Goal: Task Accomplishment & Management: Complete application form

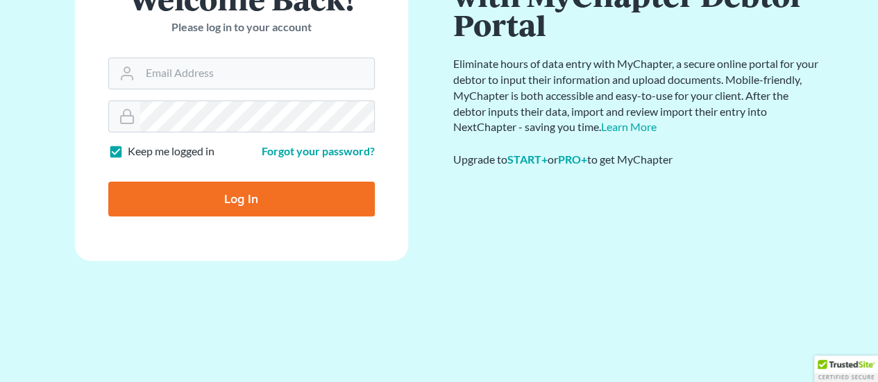
scroll to position [99, 0]
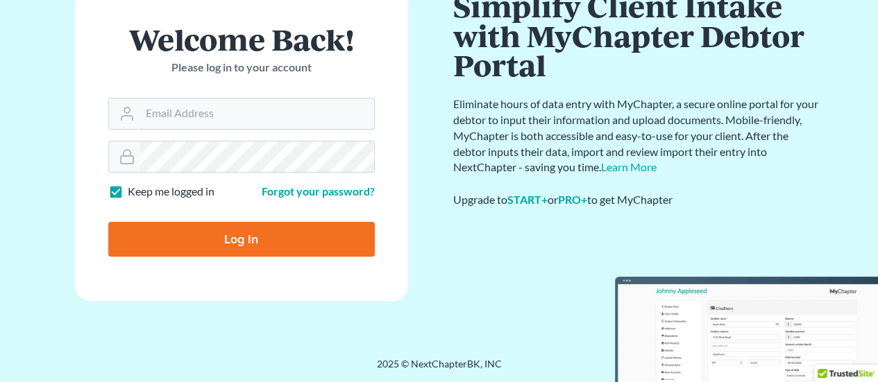
type input "[EMAIL_ADDRESS][DOMAIN_NAME]"
click at [273, 235] on input "Log In" at bounding box center [241, 239] width 267 height 35
type input "Thinking..."
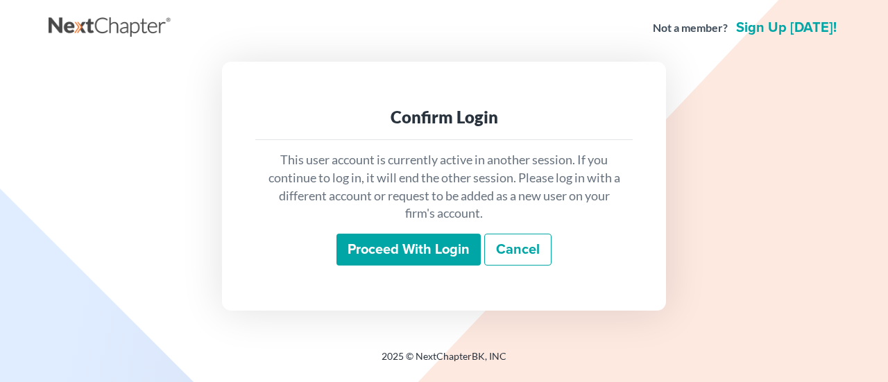
click at [415, 249] on input "Proceed with login" at bounding box center [409, 250] width 144 height 32
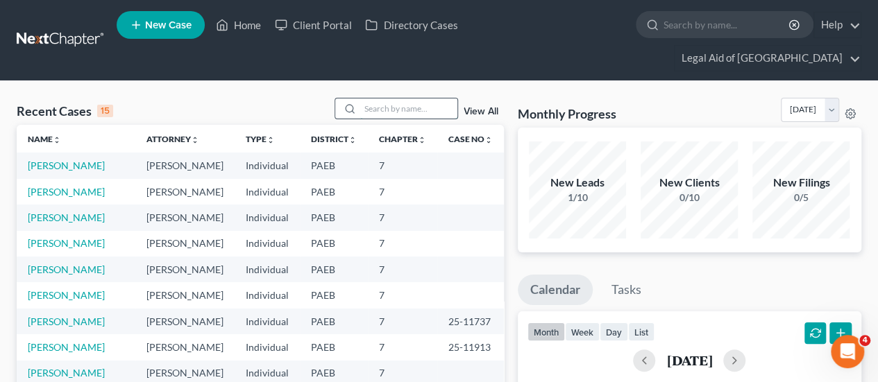
click at [390, 99] on input "search" at bounding box center [408, 109] width 97 height 20
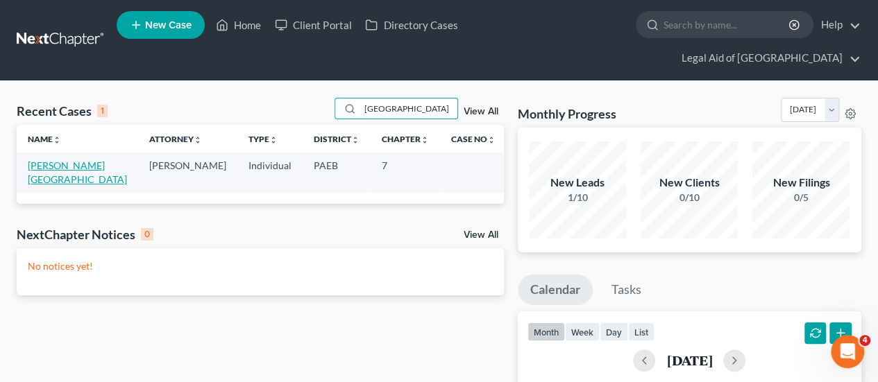
type input "[GEOGRAPHIC_DATA]"
click at [74, 160] on link "[PERSON_NAME][GEOGRAPHIC_DATA]" at bounding box center [77, 173] width 99 height 26
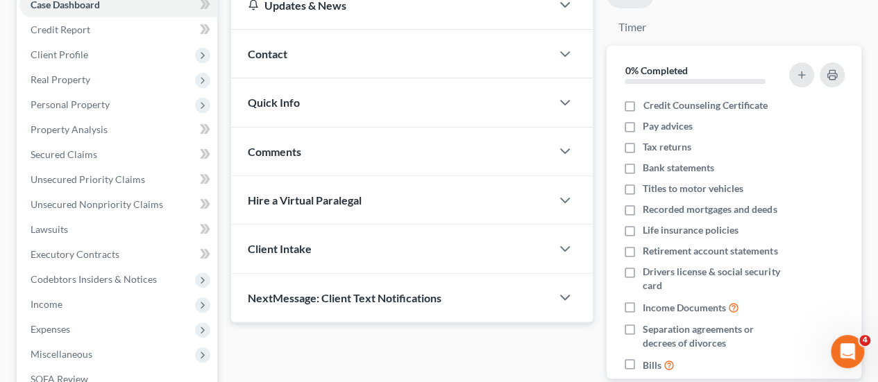
scroll to position [208, 0]
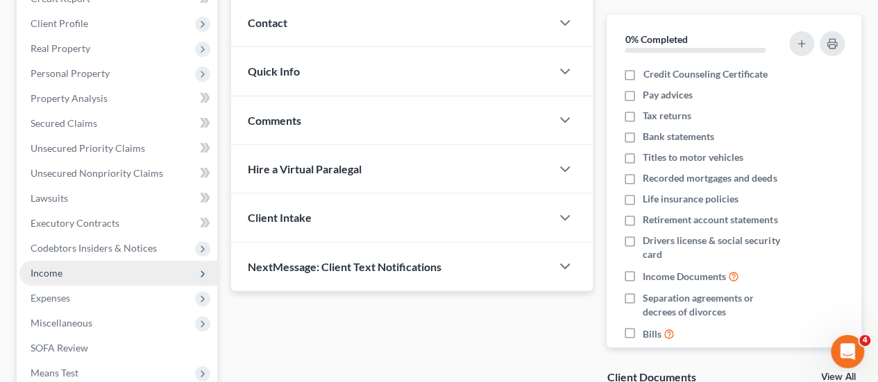
click at [58, 267] on span "Income" at bounding box center [47, 273] width 32 height 12
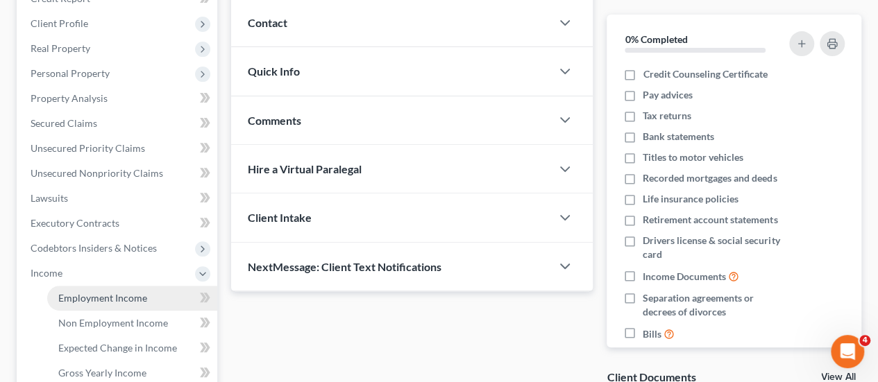
click at [131, 292] on span "Employment Income" at bounding box center [102, 298] width 89 height 12
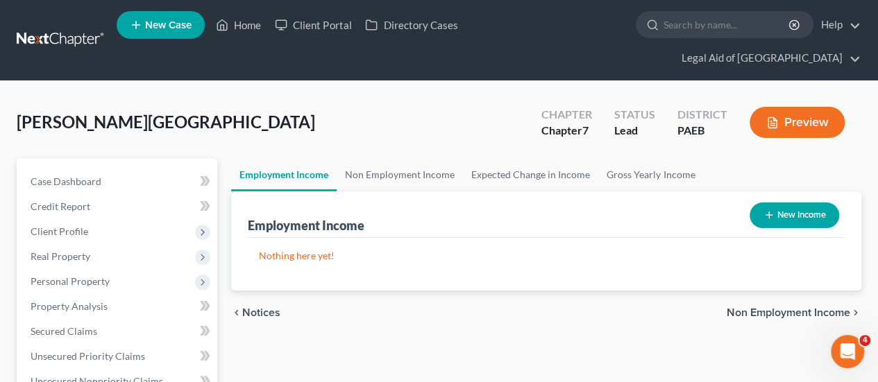
click at [815, 203] on button "New Income" at bounding box center [795, 216] width 90 height 26
select select "0"
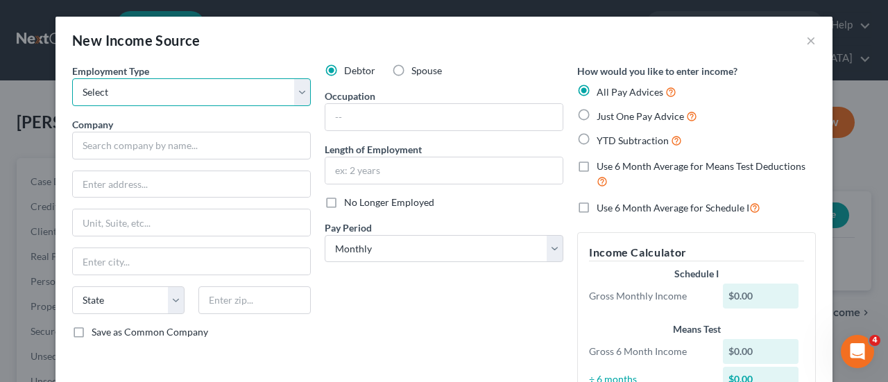
click at [126, 93] on select "Select Full or Part Time Employment Self Employment" at bounding box center [191, 92] width 239 height 28
select select "0"
click at [72, 78] on select "Select Full or Part Time Employment Self Employment" at bounding box center [191, 92] width 239 height 28
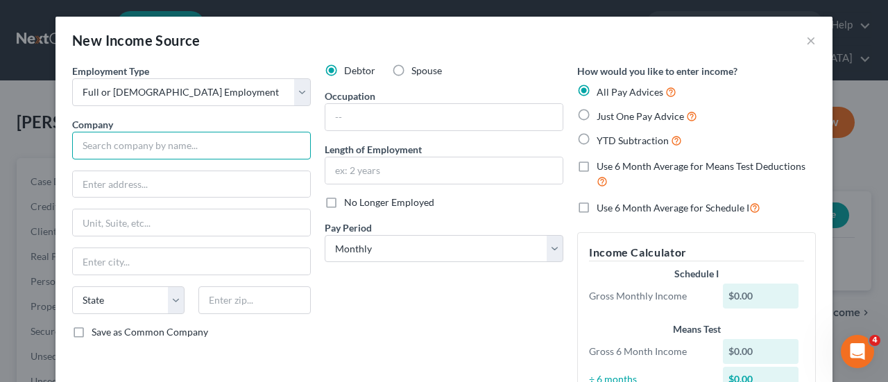
click at [97, 151] on input "text" at bounding box center [191, 146] width 239 height 28
type input "St Luke's Hospital"
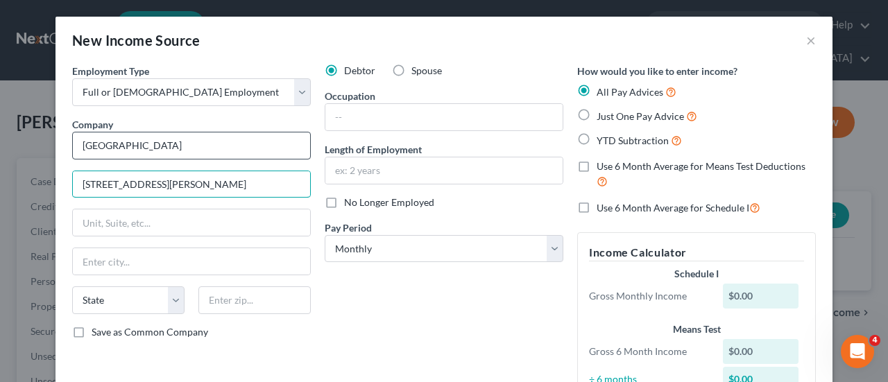
type input "801 Ostrum St"
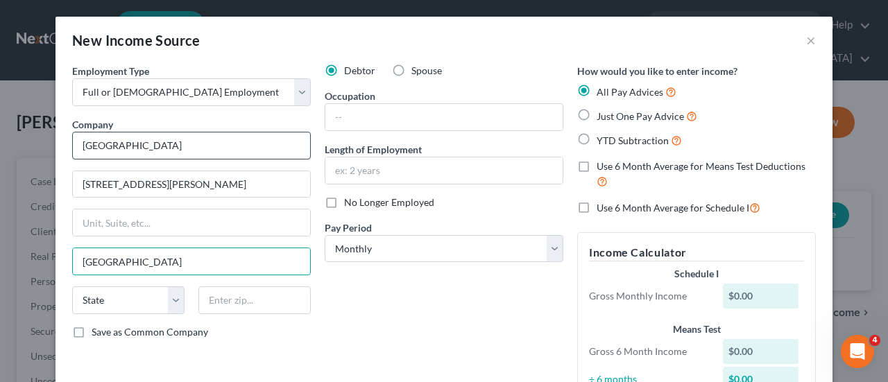
type input "Bethlehem"
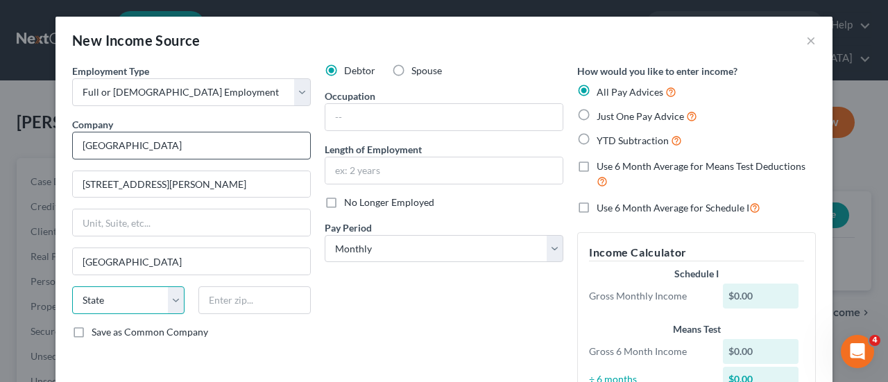
select select "39"
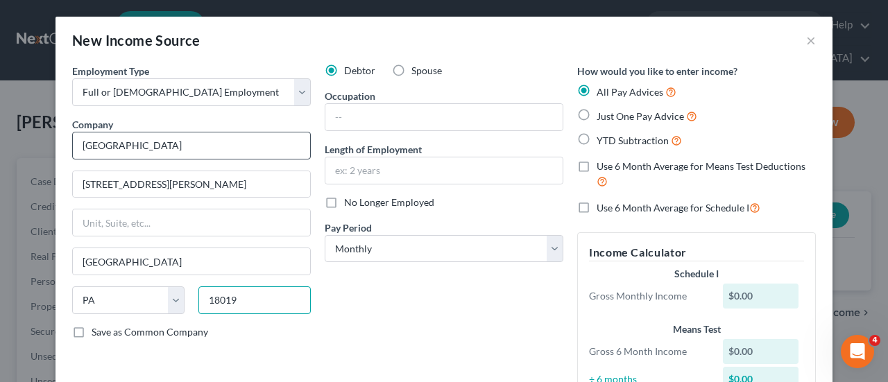
type input "18019"
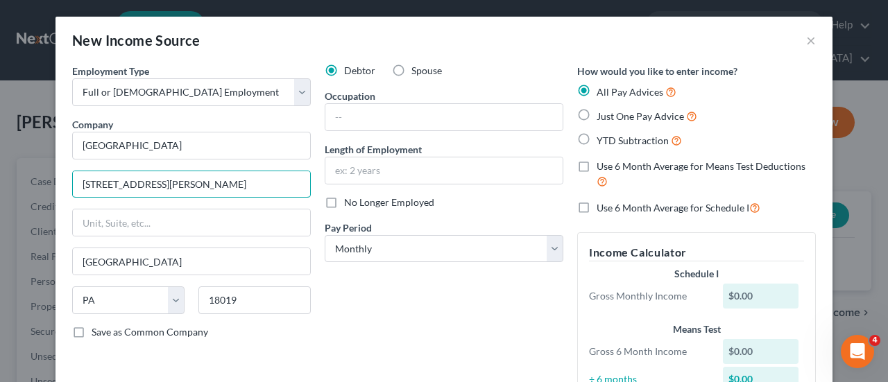
drag, startPoint x: 151, startPoint y: 173, endPoint x: 0, endPoint y: 173, distance: 151.3
click at [0, 174] on div "New Income Source × Employment Type * Select Full or Part Time Employment Self …" at bounding box center [444, 191] width 888 height 382
type input "1021 Park Ave"
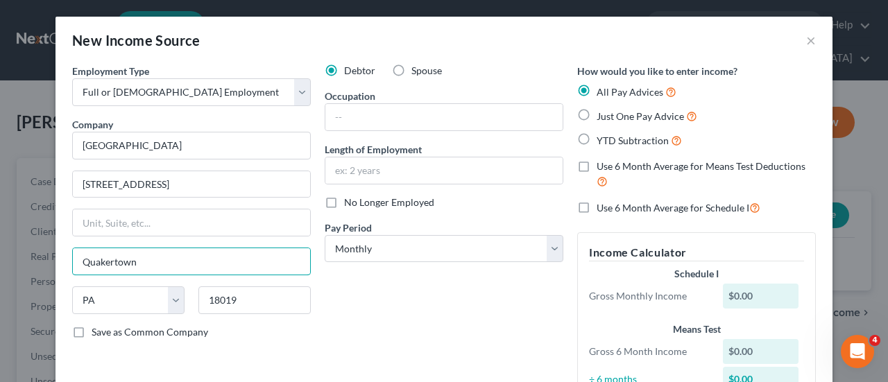
type input "Quakertown"
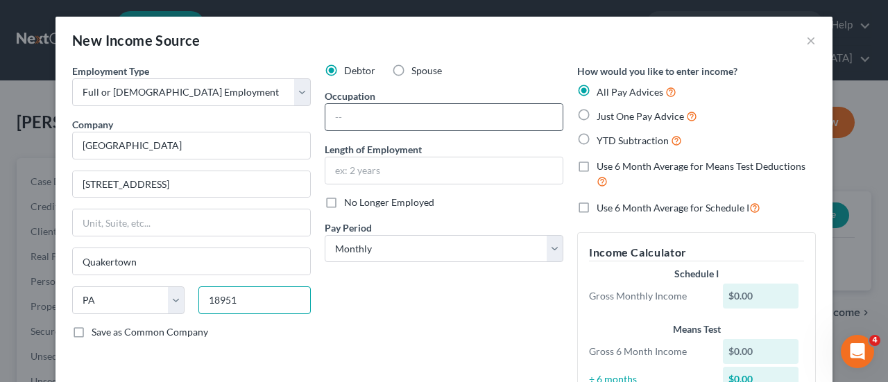
type input "18951"
click at [363, 115] on input "text" at bounding box center [444, 117] width 237 height 26
type input "Behavioral Health Technician"
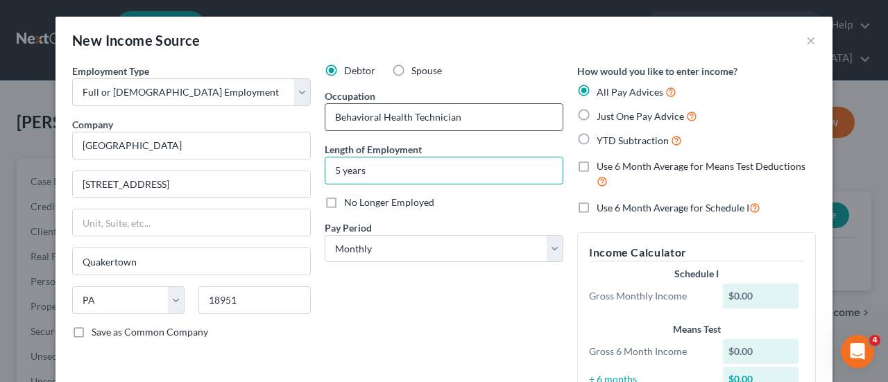
type input "5 years"
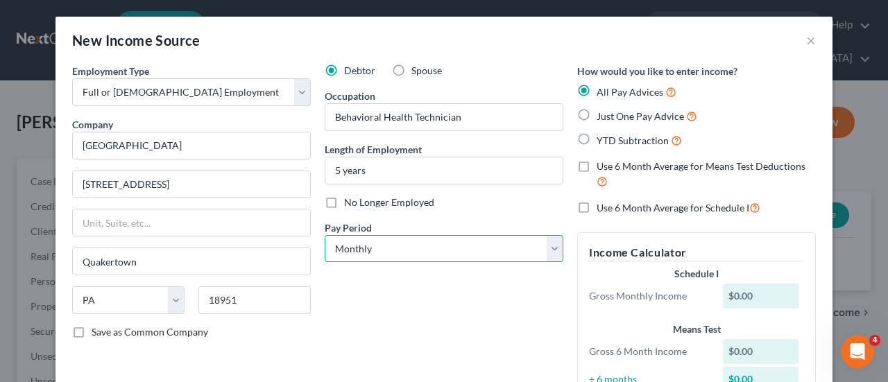
click at [548, 249] on select "Select Monthly Twice Monthly Every Other Week Weekly" at bounding box center [444, 249] width 239 height 28
select select "2"
click at [325, 235] on select "Select Monthly Twice Monthly Every Other Week Weekly" at bounding box center [444, 249] width 239 height 28
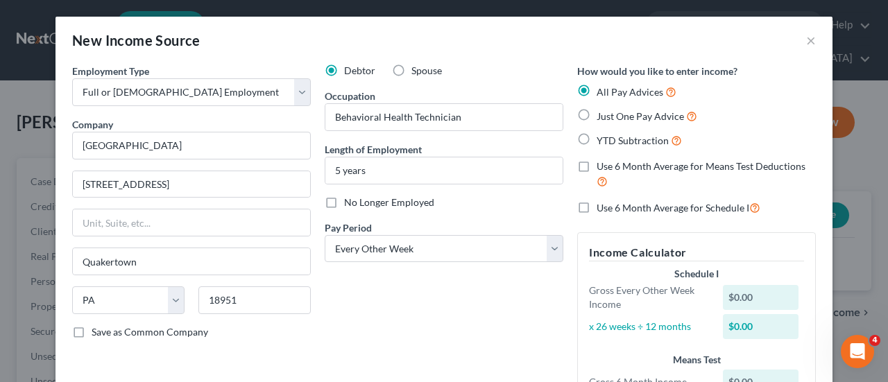
click at [597, 112] on label "Just One Pay Advice" at bounding box center [647, 116] width 101 height 16
click at [602, 112] on input "Just One Pay Advice" at bounding box center [606, 112] width 9 height 9
radio input "true"
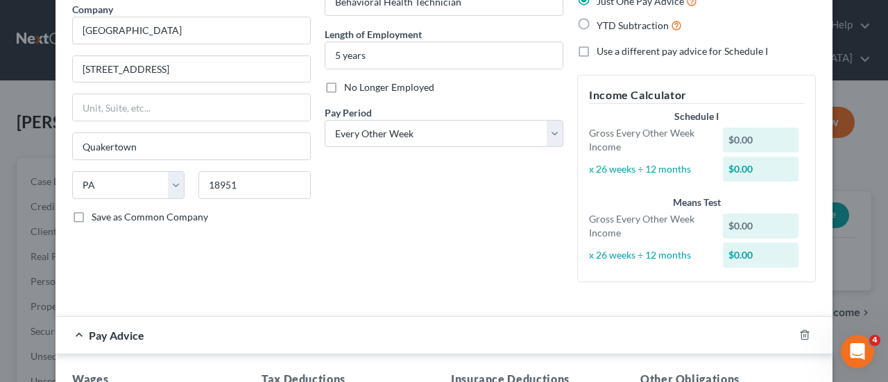
scroll to position [278, 0]
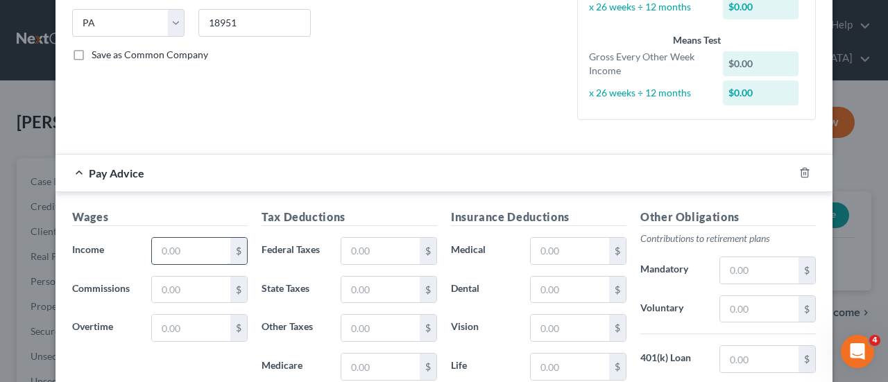
click at [192, 255] on input "text" at bounding box center [191, 251] width 78 height 26
type input "2,490.51"
click at [389, 255] on input "text" at bounding box center [381, 251] width 78 height 26
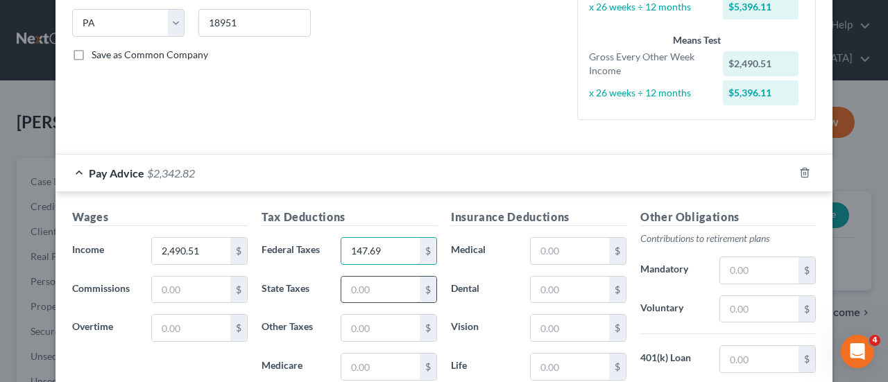
type input "147.69"
click at [396, 288] on input "text" at bounding box center [381, 290] width 78 height 26
type input "73.14"
click at [368, 362] on input "text" at bounding box center [381, 367] width 78 height 26
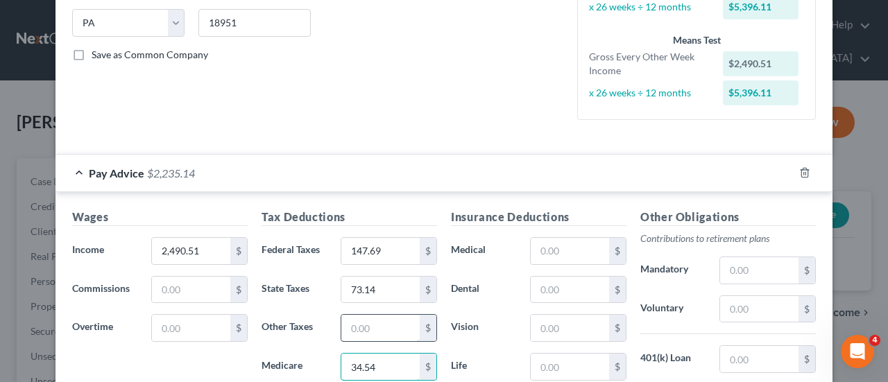
type input "34.54"
click at [379, 332] on input "text" at bounding box center [381, 328] width 78 height 26
type input "37.73"
click at [573, 250] on input "text" at bounding box center [570, 251] width 78 height 26
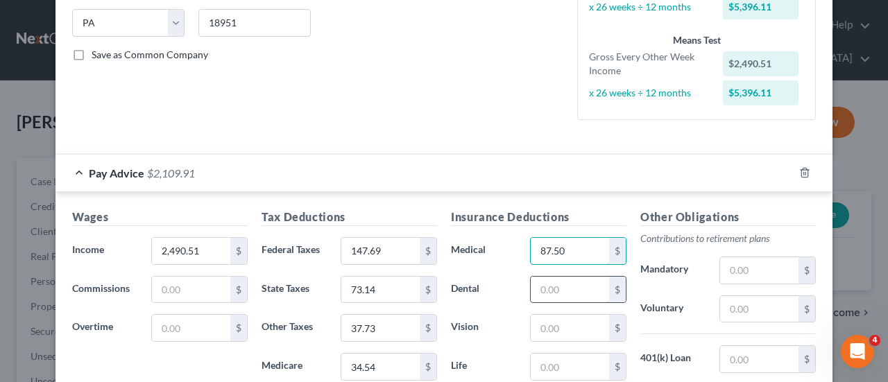
type input "87.50"
click at [565, 292] on input "text" at bounding box center [570, 290] width 78 height 26
type input "16.00"
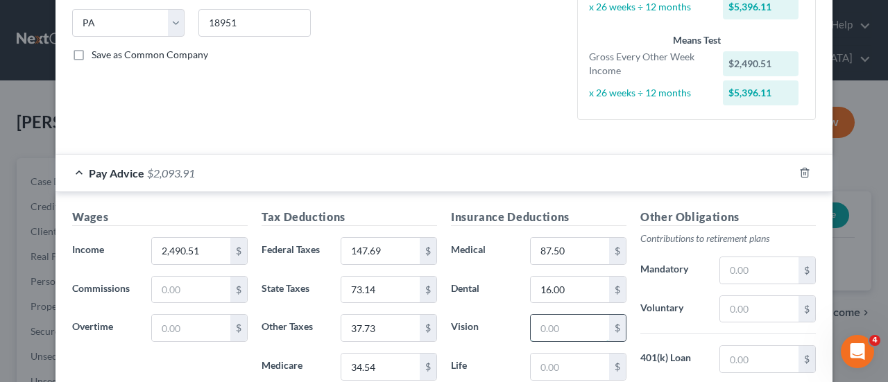
click at [562, 330] on input "text" at bounding box center [570, 328] width 78 height 26
type input "4.76"
click at [568, 368] on input "text" at bounding box center [570, 367] width 78 height 26
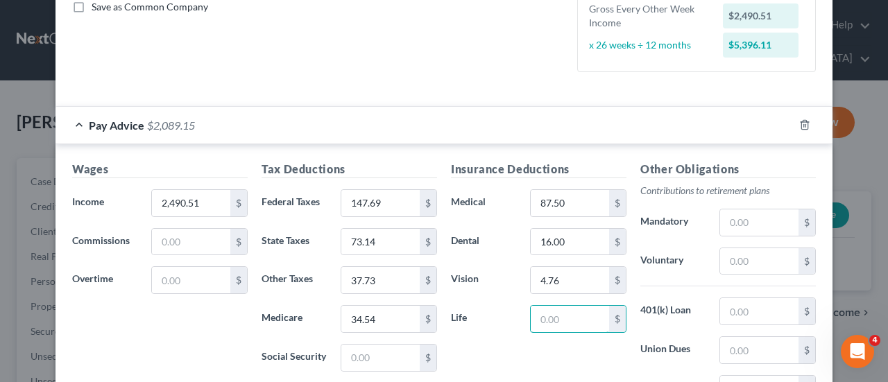
scroll to position [347, 0]
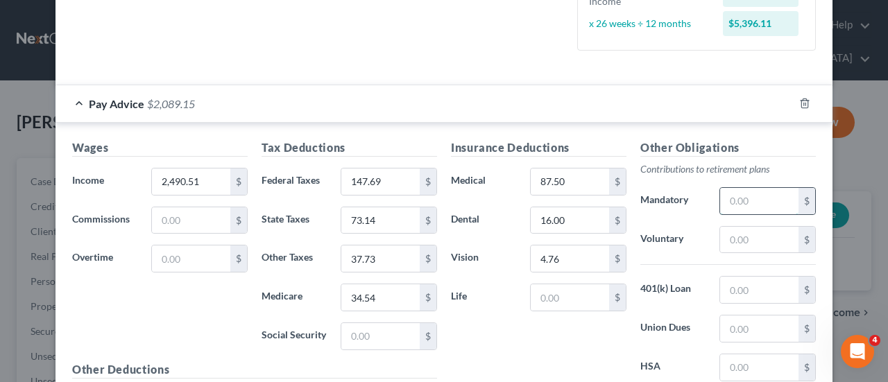
click at [753, 207] on input "text" at bounding box center [759, 201] width 78 height 26
type input "149.44"
click at [576, 301] on input "text" at bounding box center [570, 298] width 78 height 26
type input "5.58"
click at [587, 353] on div "Insurance Deductions Medical 87.50 $ Dental 16.00 $ Vision 4.76 $ Life 5.58 $" at bounding box center [538, 286] width 189 height 292
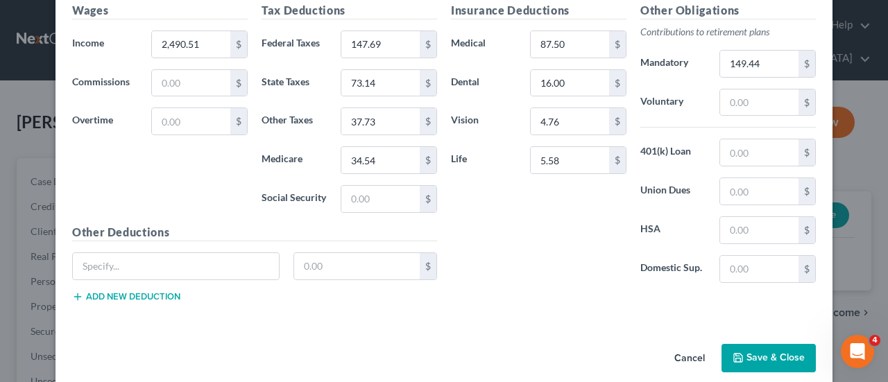
scroll to position [486, 0]
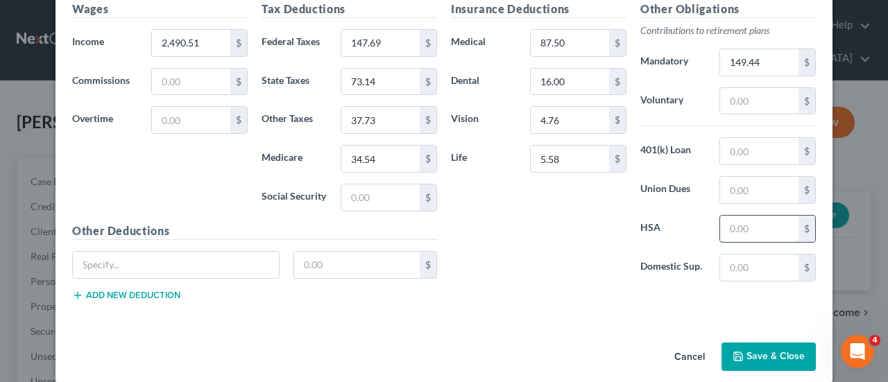
click at [755, 229] on input "text" at bounding box center [759, 229] width 78 height 26
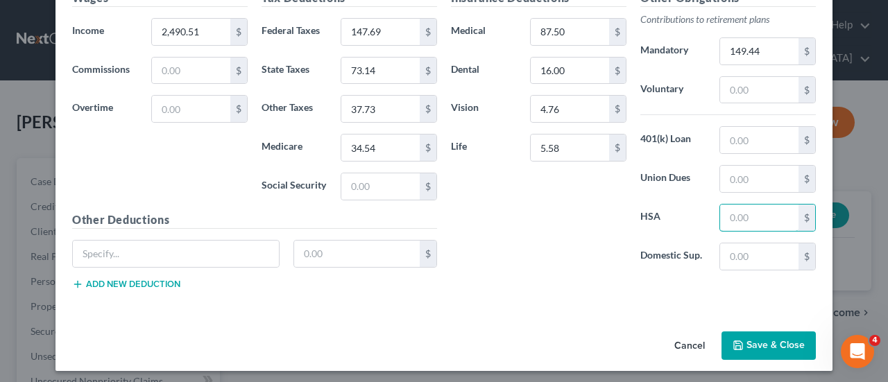
scroll to position [498, 0]
click at [775, 346] on button "Save & Close" at bounding box center [769, 345] width 94 height 29
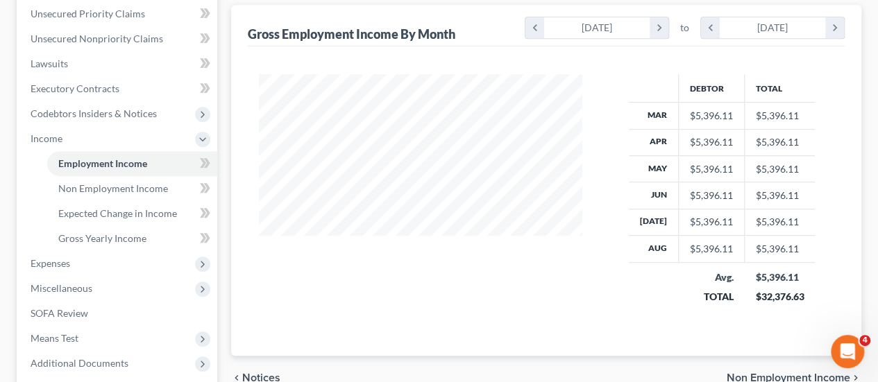
scroll to position [347, 0]
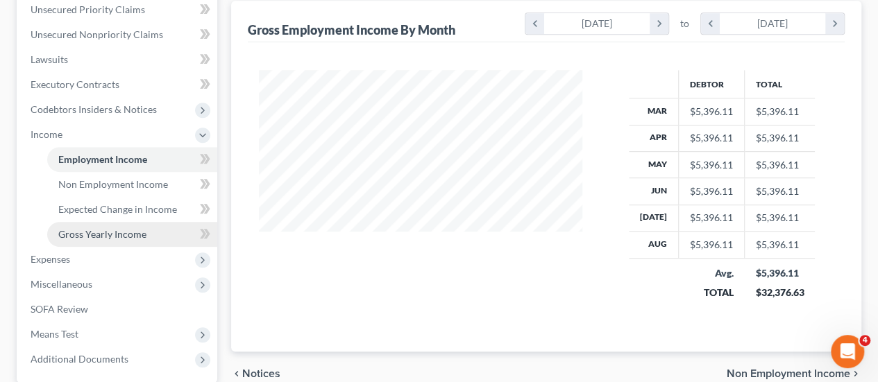
click at [97, 228] on span "Gross Yearly Income" at bounding box center [102, 234] width 88 height 12
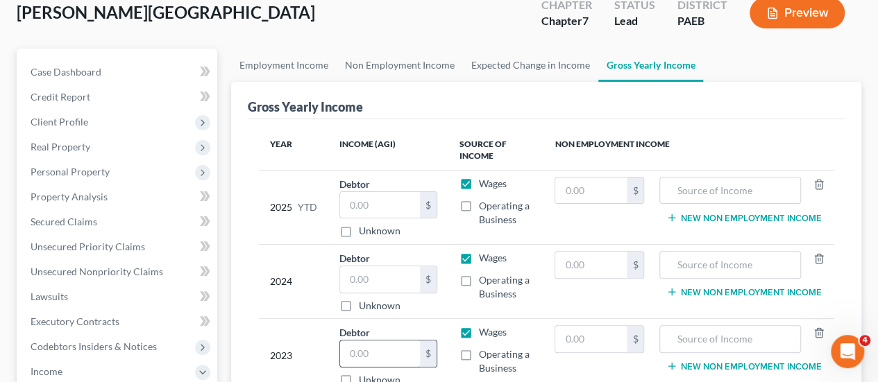
scroll to position [139, 0]
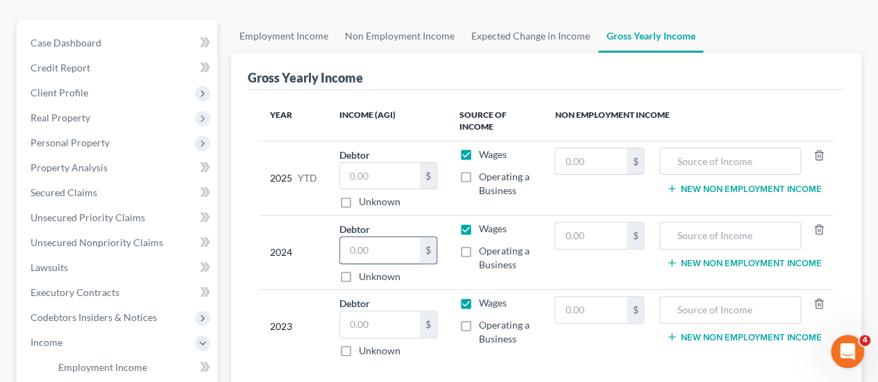
click at [382, 237] on input "text" at bounding box center [379, 250] width 79 height 26
type input "62,488."
drag, startPoint x: 383, startPoint y: 302, endPoint x: 389, endPoint y: 309, distance: 8.9
click at [389, 312] on input "text" at bounding box center [379, 325] width 79 height 26
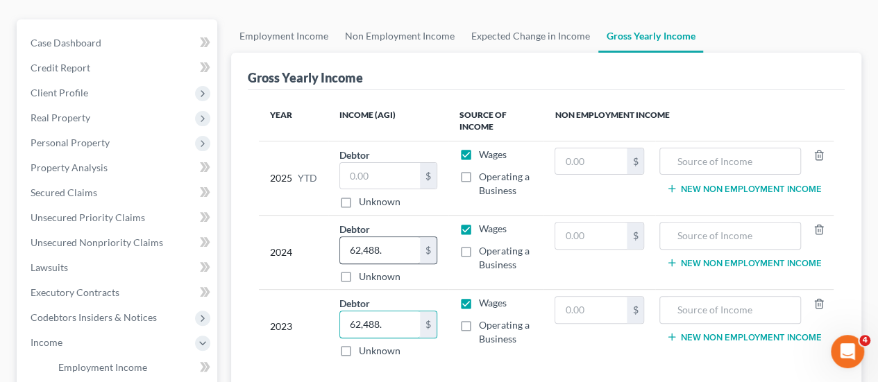
type input "62,488."
click at [375, 237] on input "text" at bounding box center [379, 250] width 79 height 26
type input "58,818."
click at [376, 163] on input "text" at bounding box center [379, 176] width 79 height 26
type input "41,508.00"
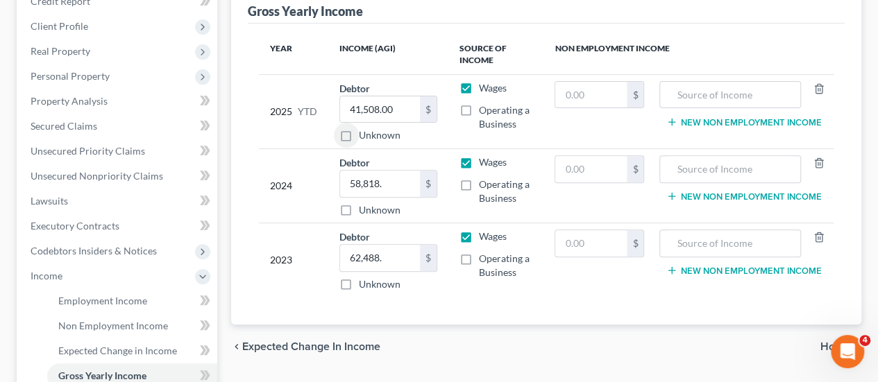
scroll to position [278, 0]
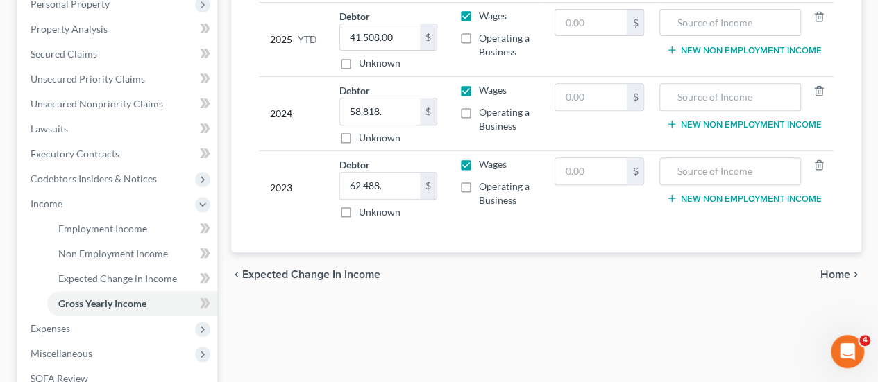
click at [847, 269] on span "Home" at bounding box center [835, 274] width 30 height 11
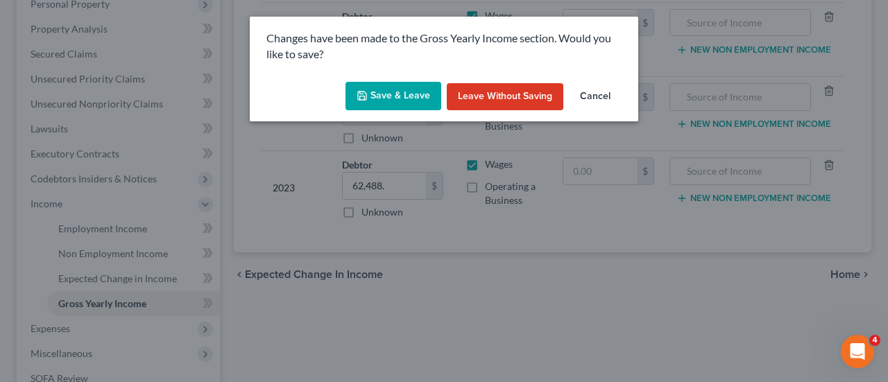
click at [404, 96] on button "Save & Leave" at bounding box center [394, 96] width 96 height 29
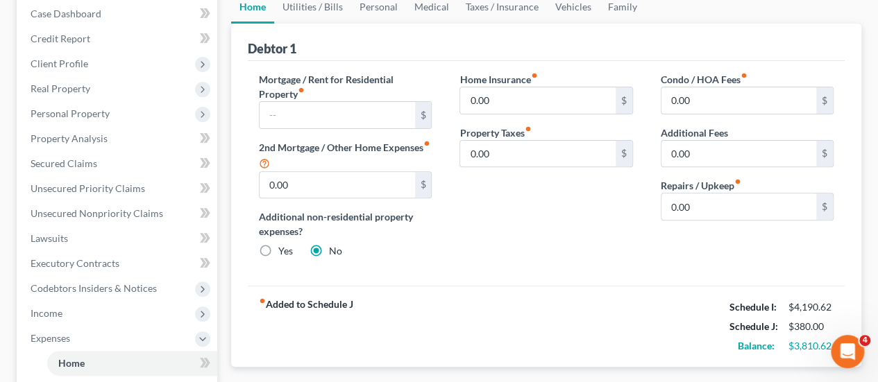
scroll to position [139, 0]
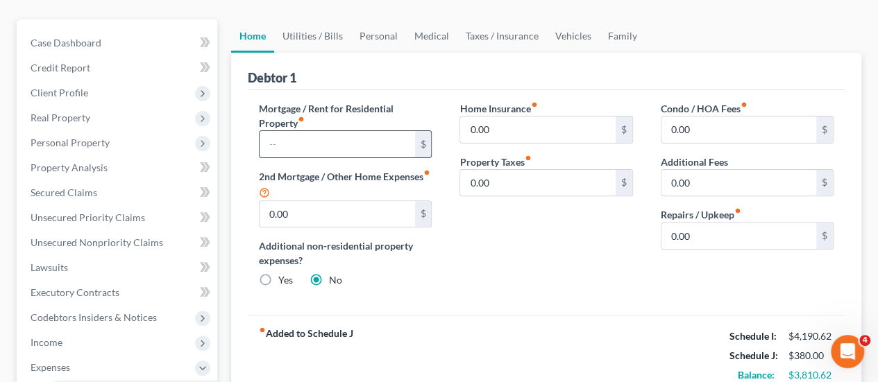
click at [312, 131] on input "text" at bounding box center [337, 144] width 155 height 26
type input "920."
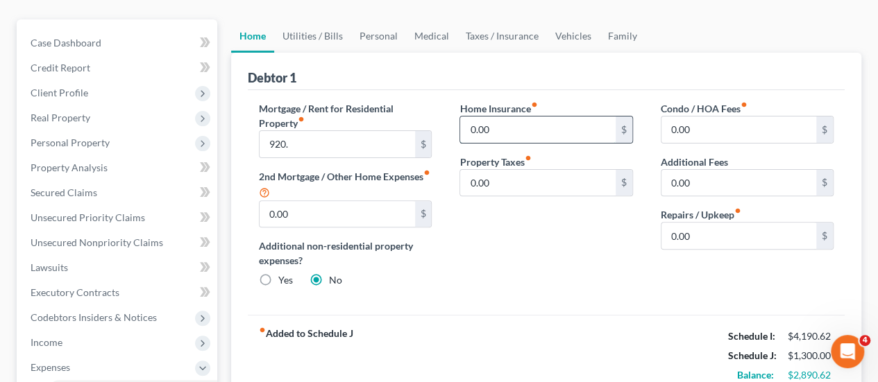
click at [508, 117] on input "0.00" at bounding box center [537, 130] width 155 height 26
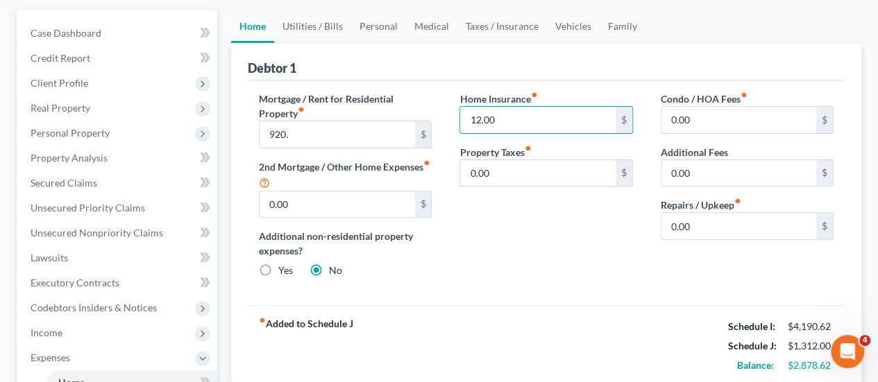
scroll to position [278, 0]
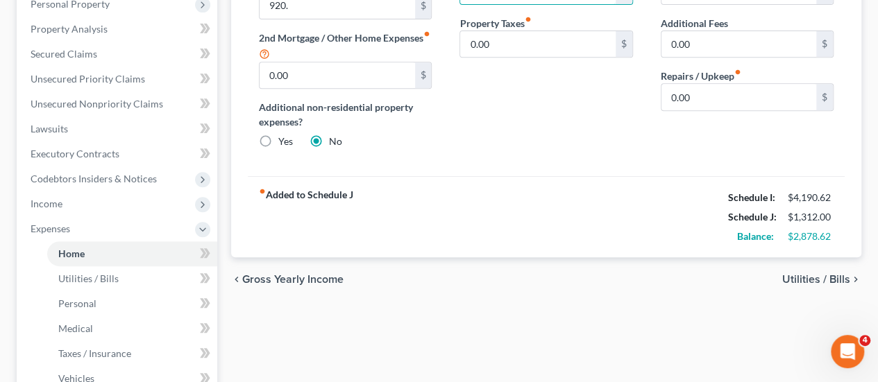
type input "12.00"
click at [806, 274] on span "Utilities / Bills" at bounding box center [816, 279] width 68 height 11
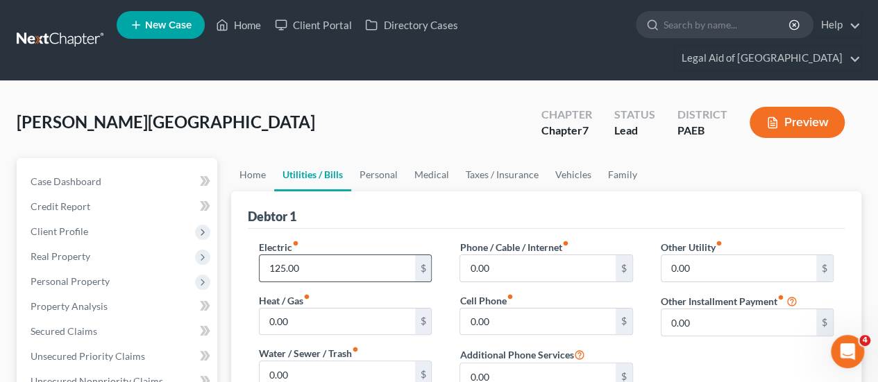
type input "125.00"
type input "80.00"
type input "40"
type input "90.00"
type input "128"
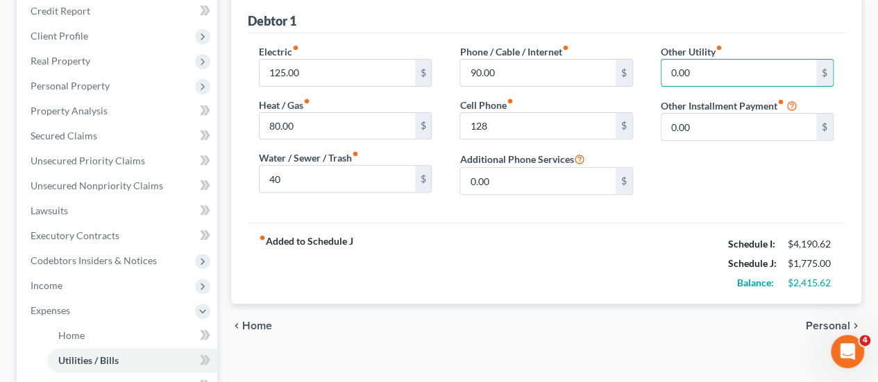
scroll to position [208, 0]
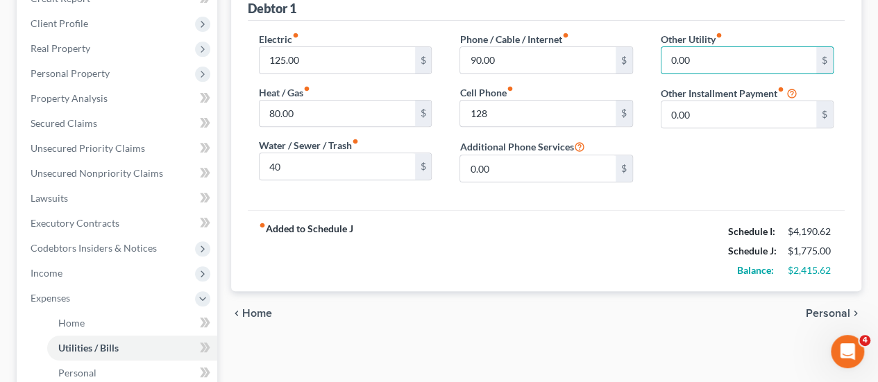
click at [836, 308] on span "Personal" at bounding box center [828, 313] width 44 height 11
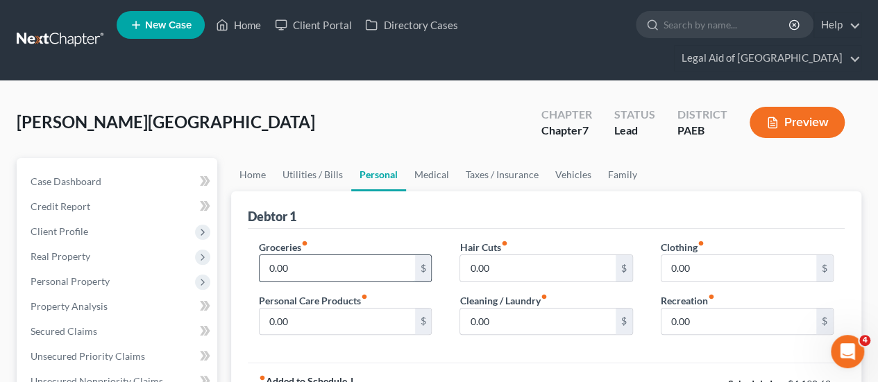
click at [304, 255] on input "0.00" at bounding box center [337, 268] width 155 height 26
type input "600.00"
type input "25.00"
type input "100.00"
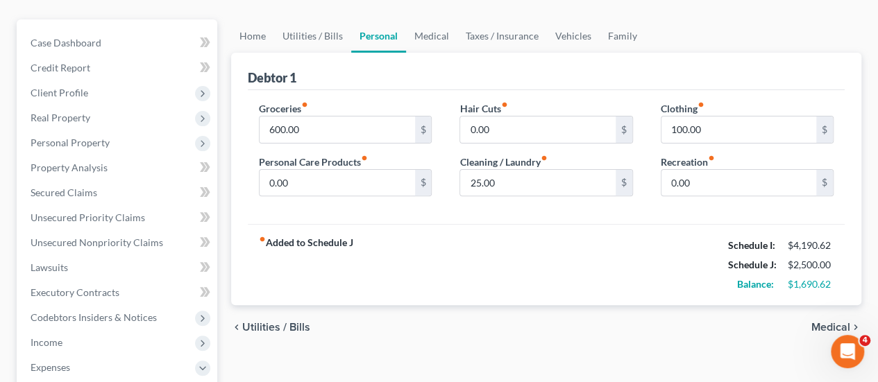
click at [841, 322] on span "Medical" at bounding box center [830, 327] width 39 height 11
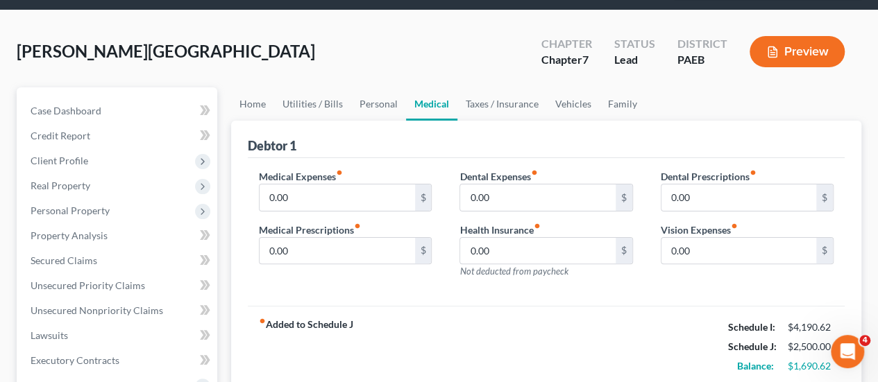
scroll to position [139, 0]
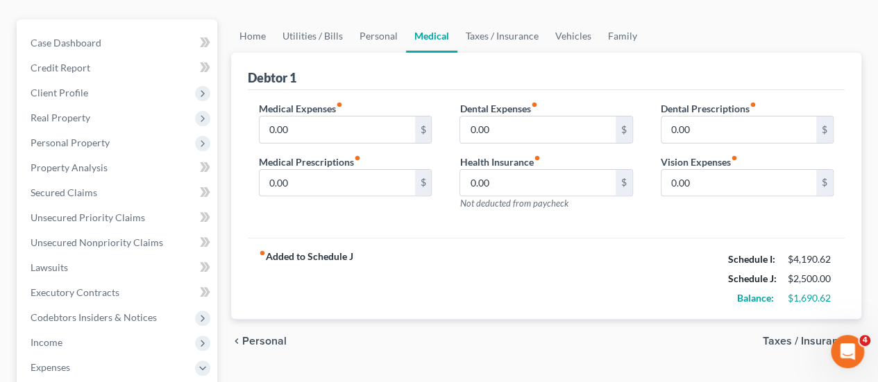
click at [791, 336] on span "Taxes / Insurance" at bounding box center [806, 341] width 87 height 11
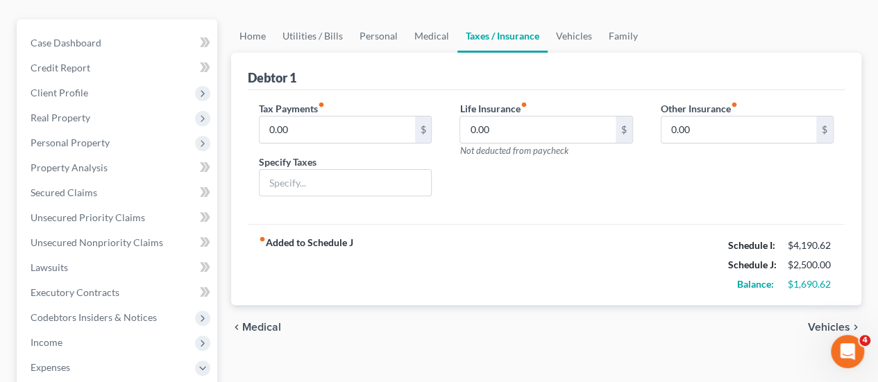
click at [832, 322] on span "Vehicles" at bounding box center [829, 327] width 42 height 11
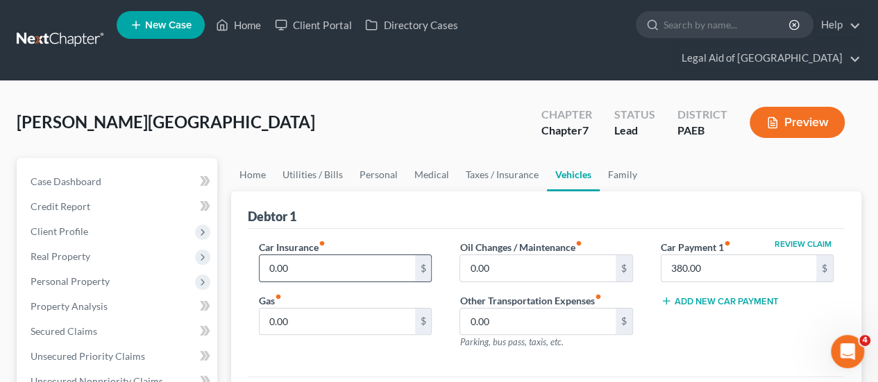
click at [307, 255] on input "0.00" at bounding box center [337, 268] width 155 height 26
type input "300.00"
type input "200."
type input "5"
type input "300."
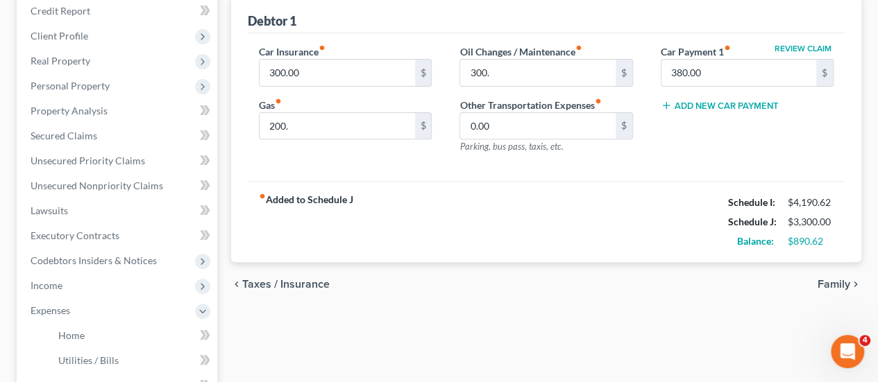
scroll to position [208, 0]
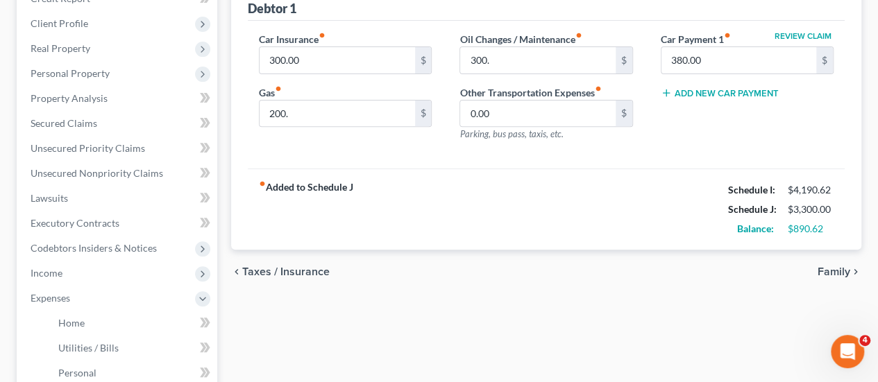
click at [832, 267] on span "Family" at bounding box center [834, 272] width 33 height 11
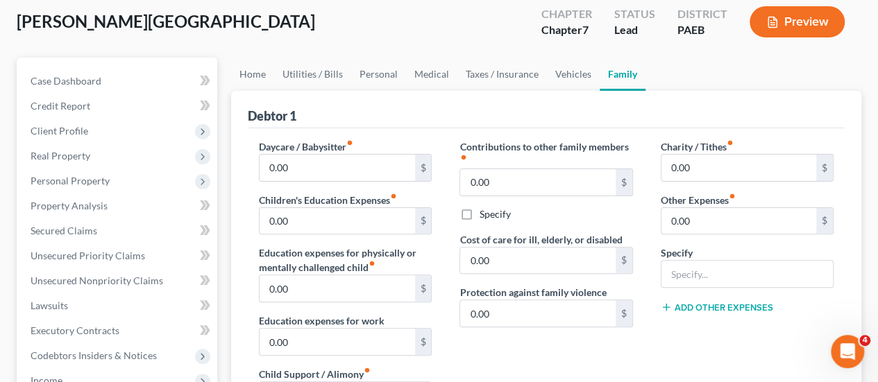
scroll to position [69, 0]
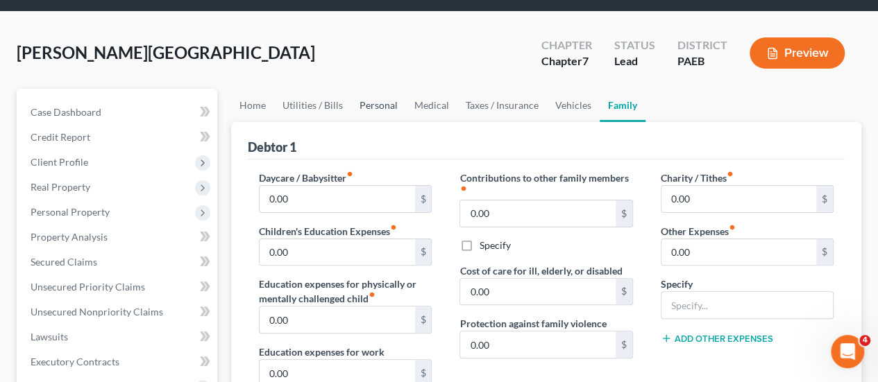
click at [384, 89] on link "Personal" at bounding box center [378, 105] width 55 height 33
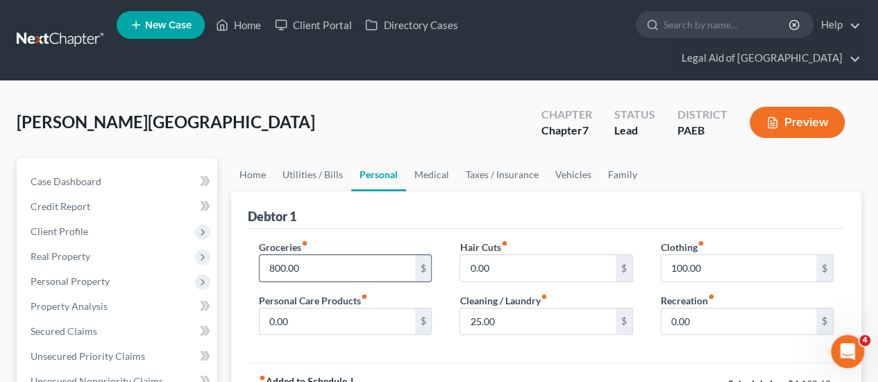
type input "800.00"
type input "60.00"
click at [707, 309] on input "0.00" at bounding box center [738, 322] width 155 height 26
type input "100.00"
click at [428, 158] on link "Medical" at bounding box center [431, 174] width 51 height 33
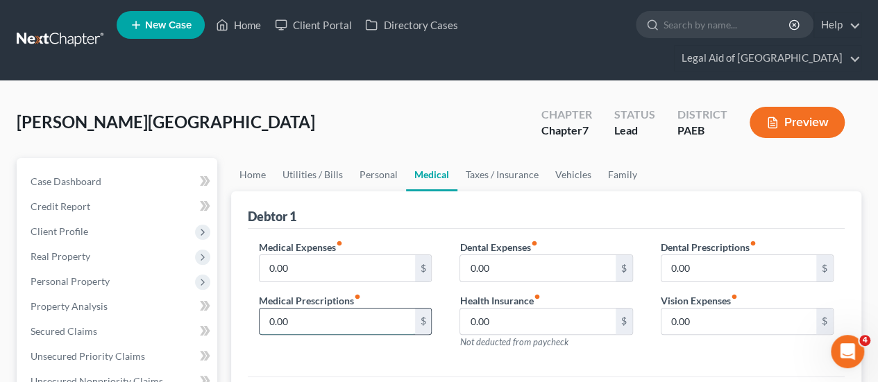
click at [310, 309] on input "0.00" at bounding box center [337, 322] width 155 height 26
type input "60.00"
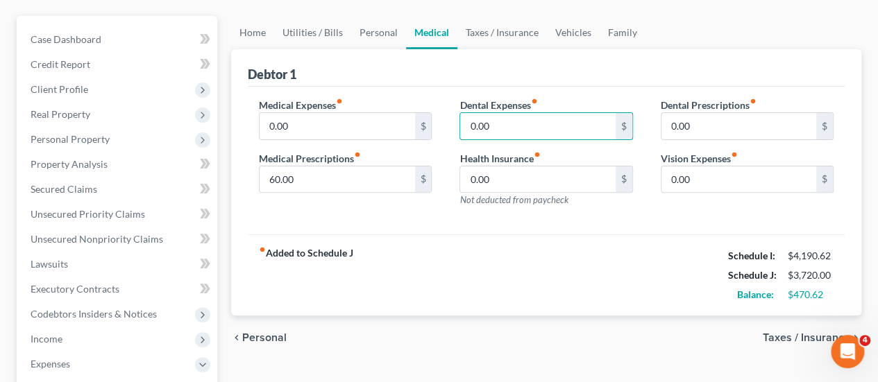
scroll to position [112, 0]
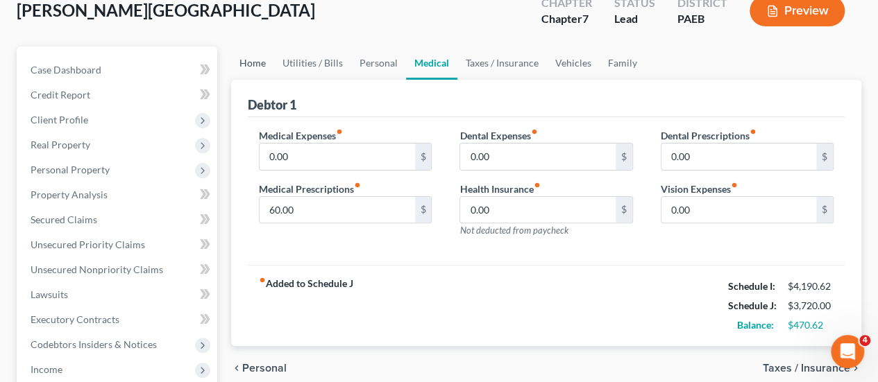
click at [260, 47] on link "Home" at bounding box center [252, 63] width 43 height 33
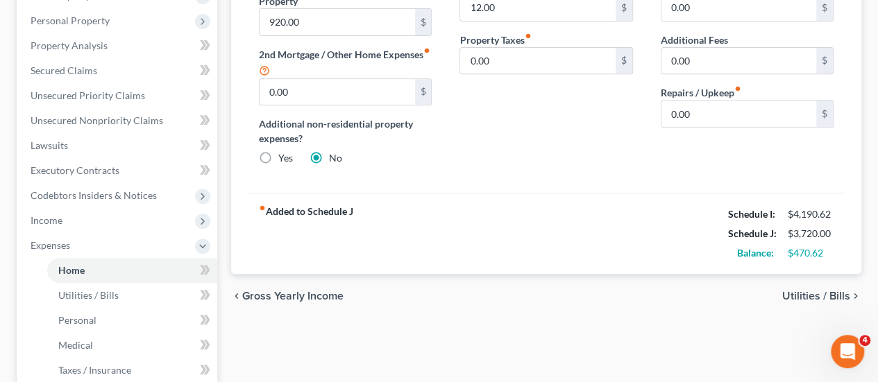
scroll to position [278, 0]
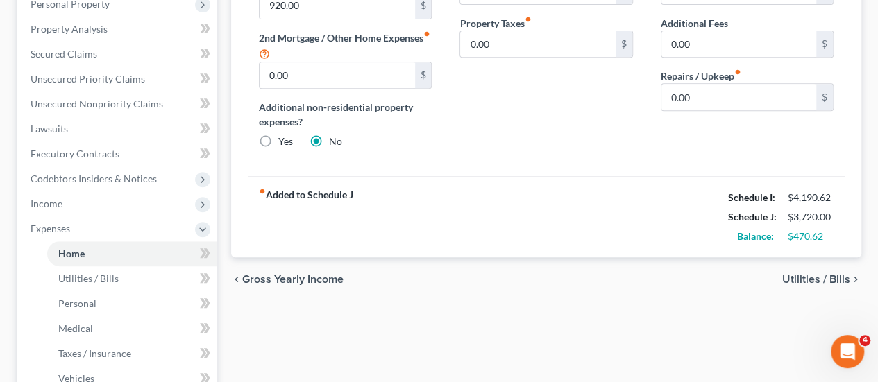
click at [814, 274] on span "Utilities / Bills" at bounding box center [816, 279] width 68 height 11
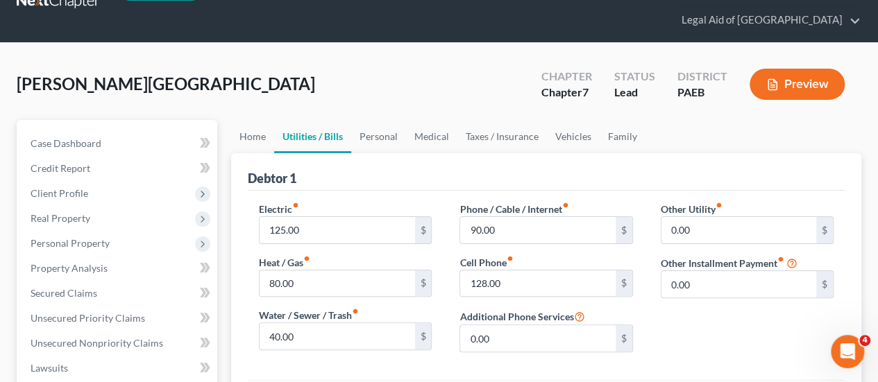
scroll to position [69, 0]
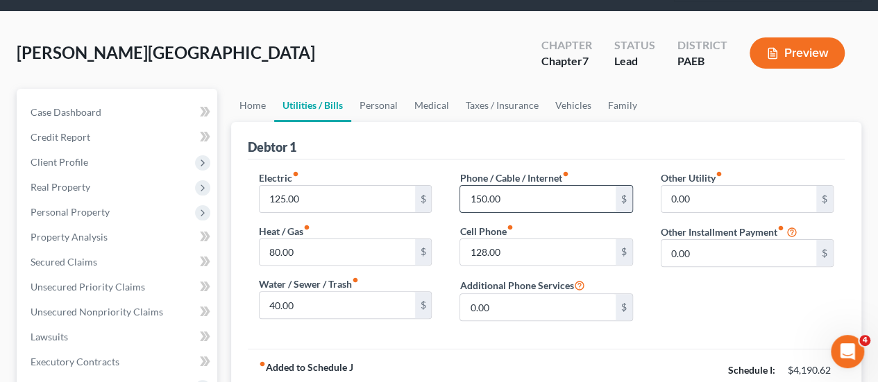
type input "150.00"
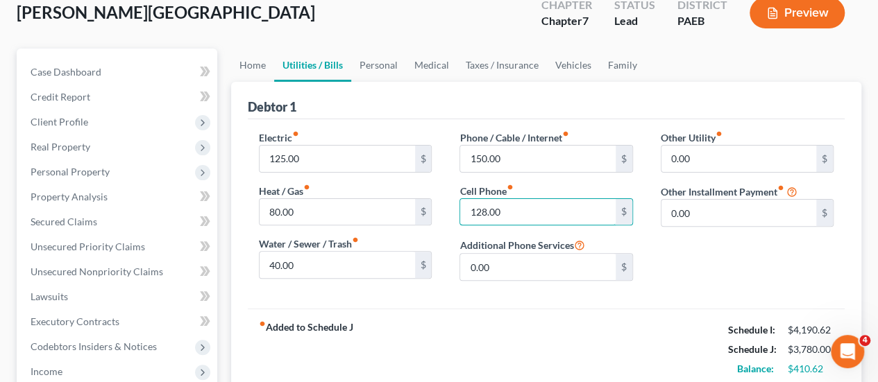
scroll to position [139, 0]
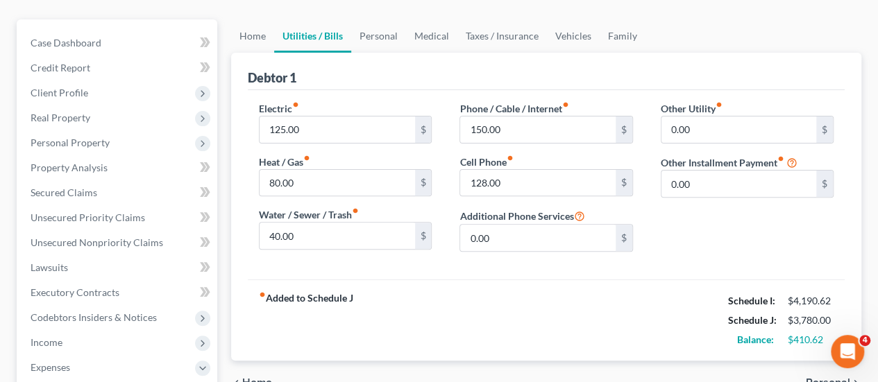
click at [816, 378] on span "Personal" at bounding box center [828, 383] width 44 height 11
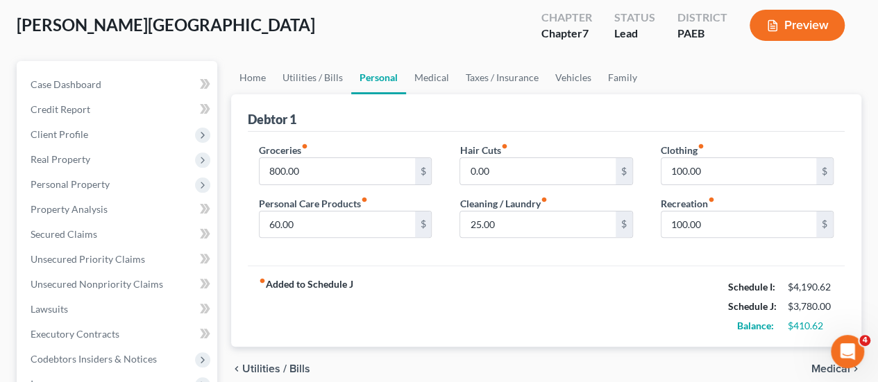
scroll to position [139, 0]
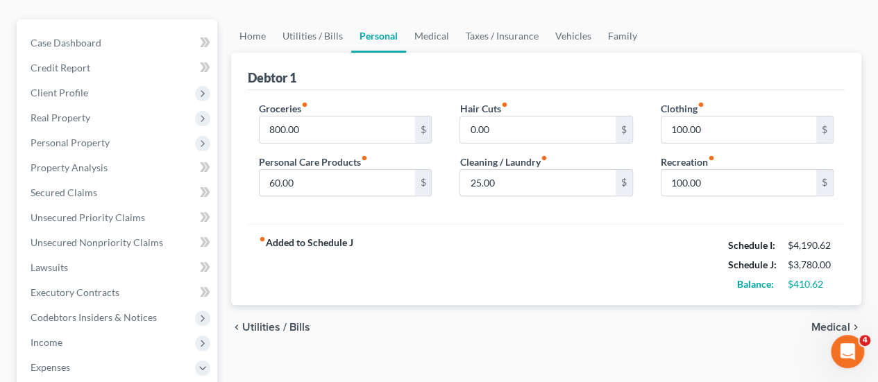
click at [836, 322] on span "Medical" at bounding box center [830, 327] width 39 height 11
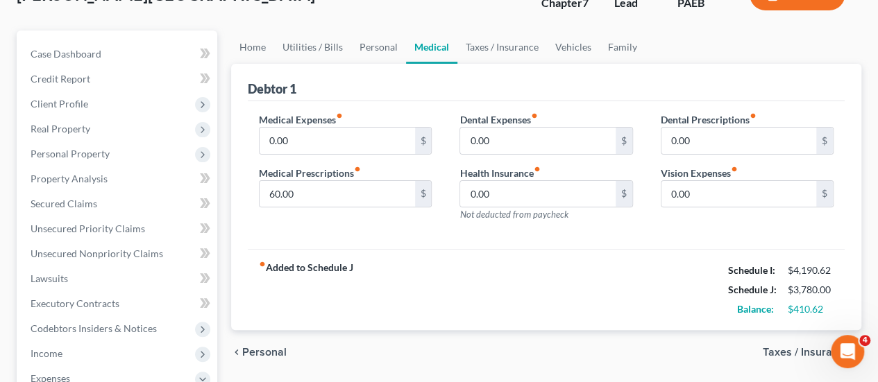
scroll to position [208, 0]
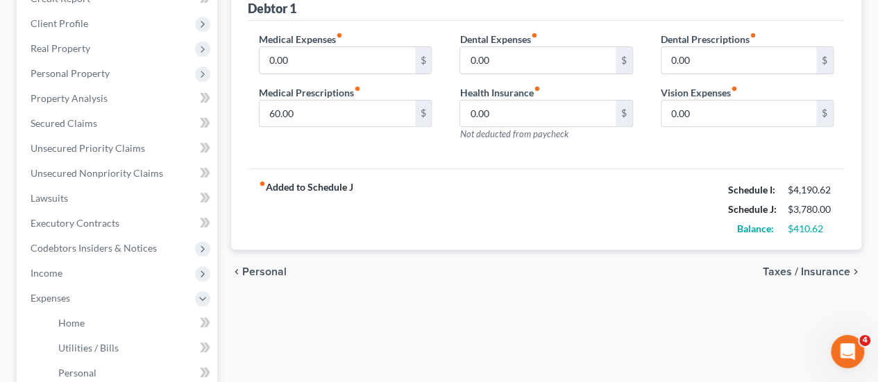
click at [820, 267] on span "Taxes / Insurance" at bounding box center [806, 272] width 87 height 11
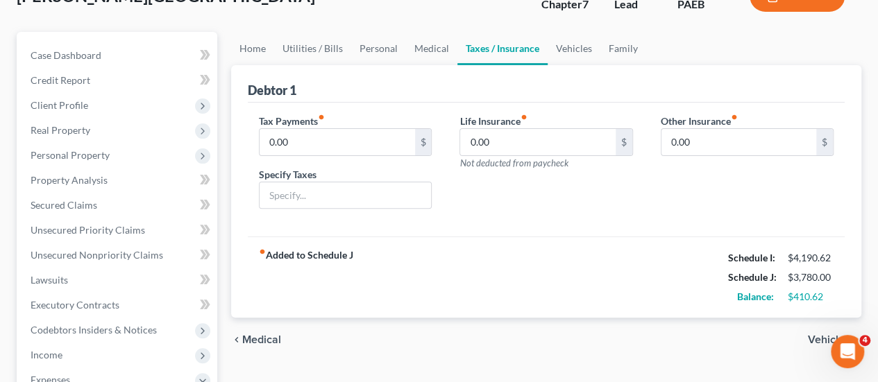
scroll to position [139, 0]
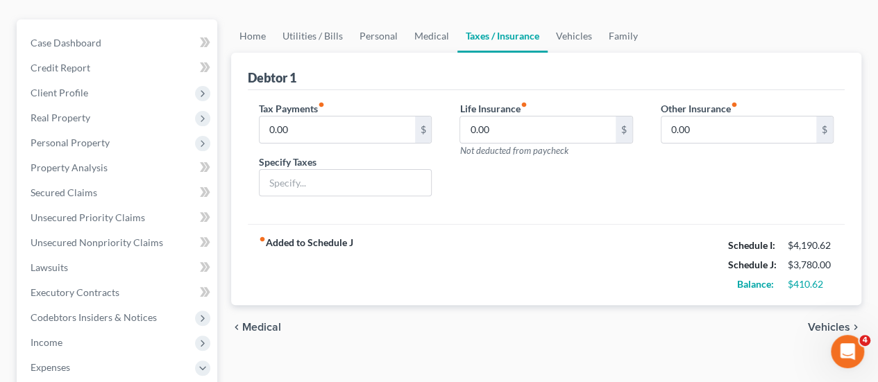
click at [832, 322] on span "Vehicles" at bounding box center [829, 327] width 42 height 11
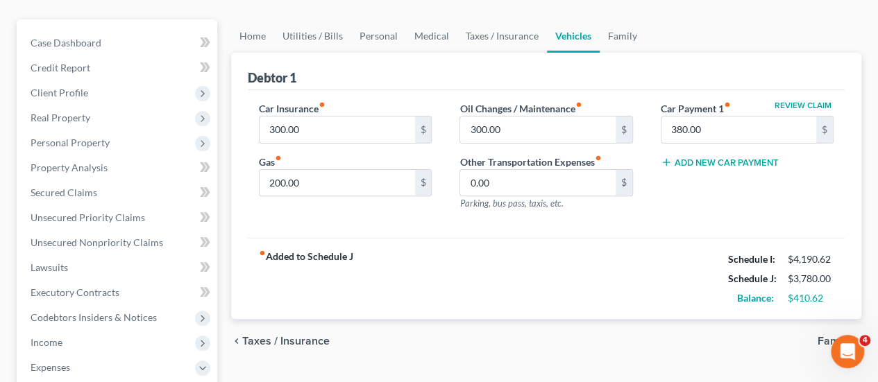
click at [843, 336] on span "Family" at bounding box center [834, 341] width 33 height 11
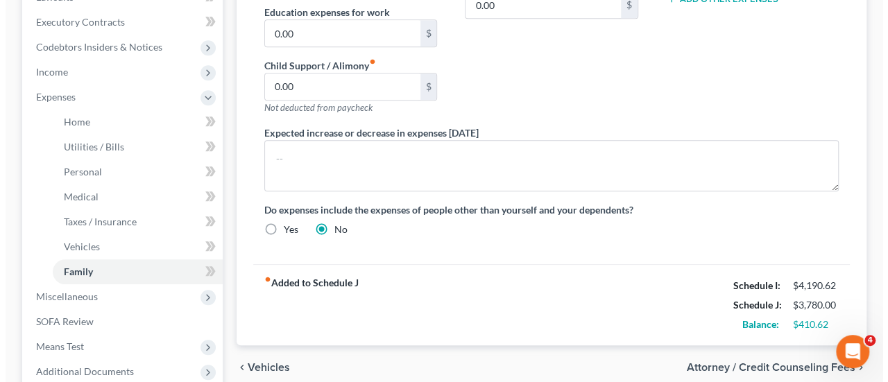
scroll to position [486, 0]
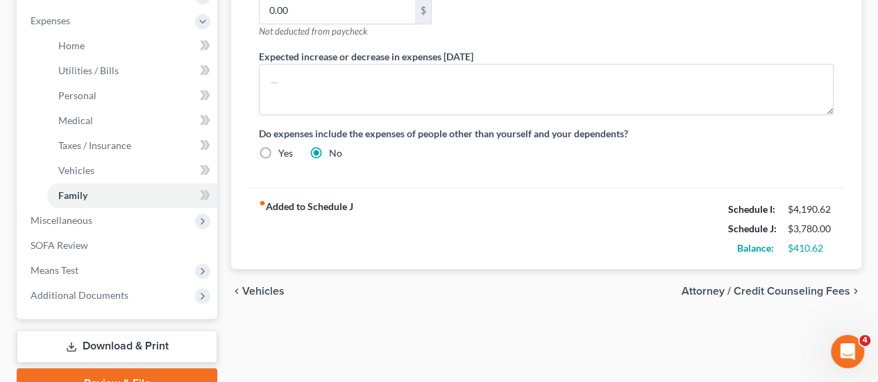
click at [826, 286] on span "Attorney / Credit Counseling Fees" at bounding box center [766, 291] width 169 height 11
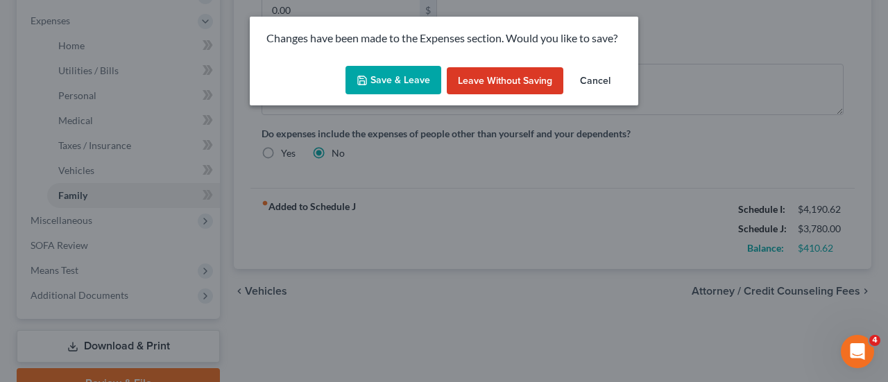
click at [393, 86] on button "Save & Leave" at bounding box center [394, 80] width 96 height 29
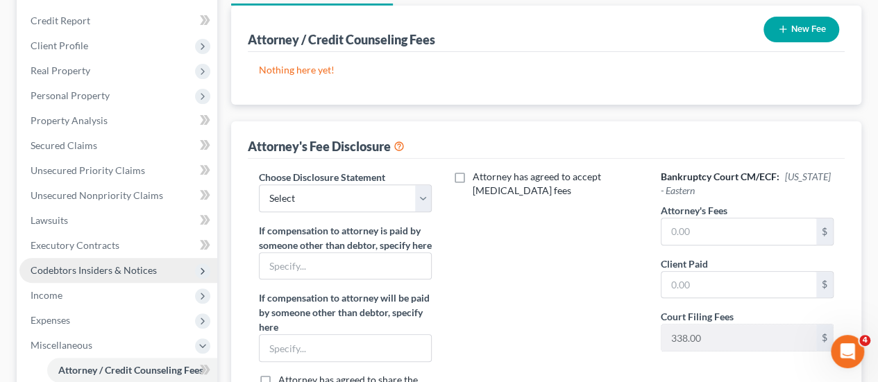
scroll to position [208, 0]
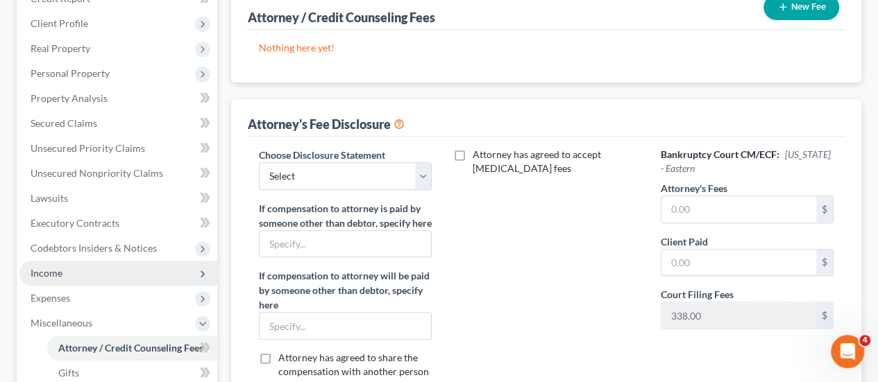
click at [47, 267] on span "Income" at bounding box center [47, 273] width 32 height 12
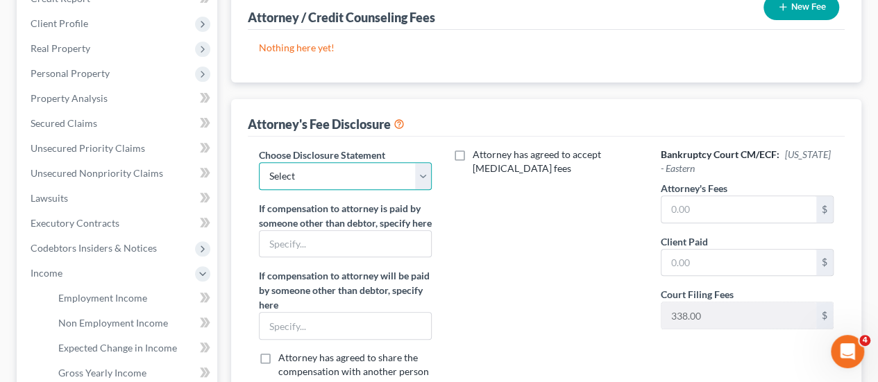
click at [426, 162] on select "Select KY Disclosure" at bounding box center [345, 176] width 173 height 28
select select "0"
click at [259, 162] on select "Select KY Disclosure" at bounding box center [345, 176] width 173 height 28
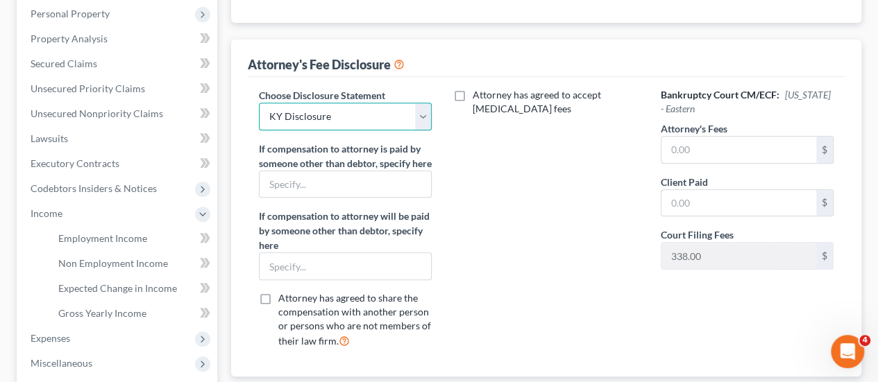
scroll to position [347, 0]
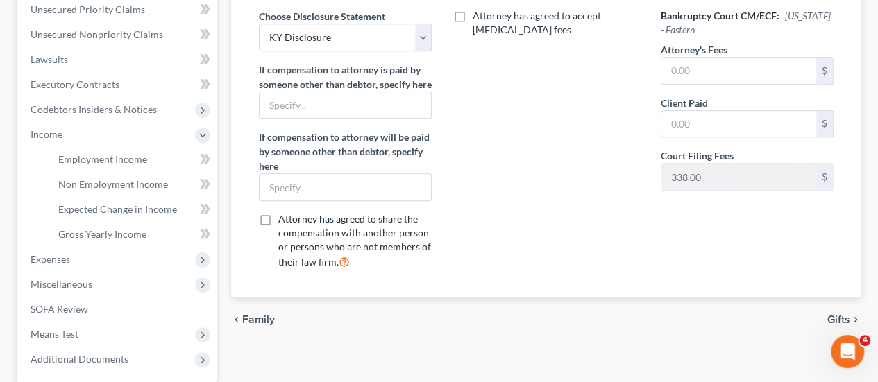
click at [840, 314] on span "Gifts" at bounding box center [838, 319] width 23 height 11
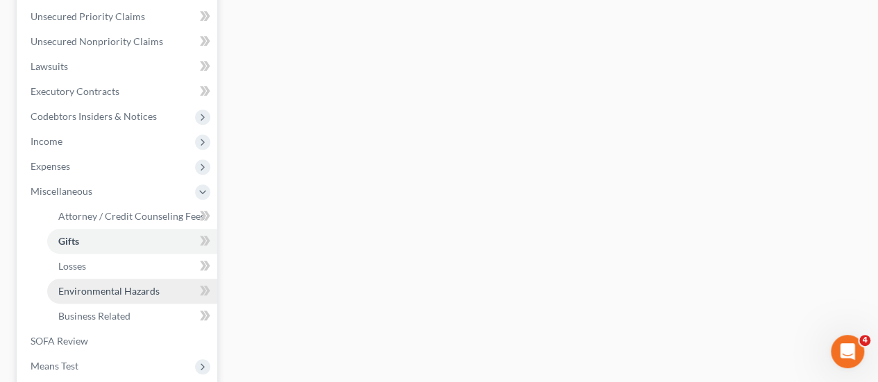
scroll to position [347, 0]
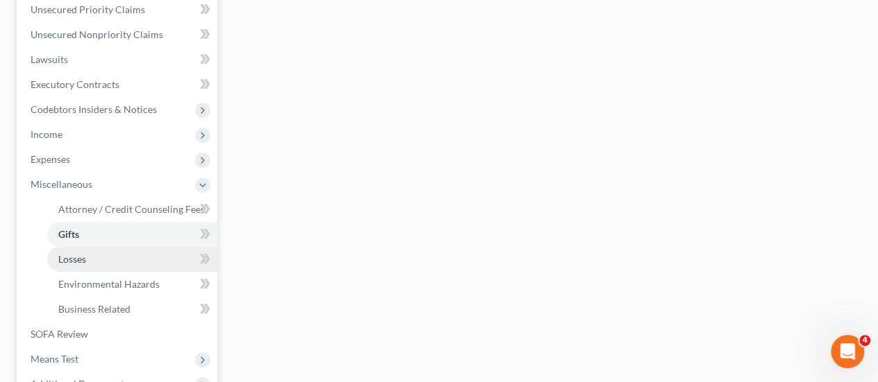
click at [74, 253] on span "Losses" at bounding box center [72, 259] width 28 height 12
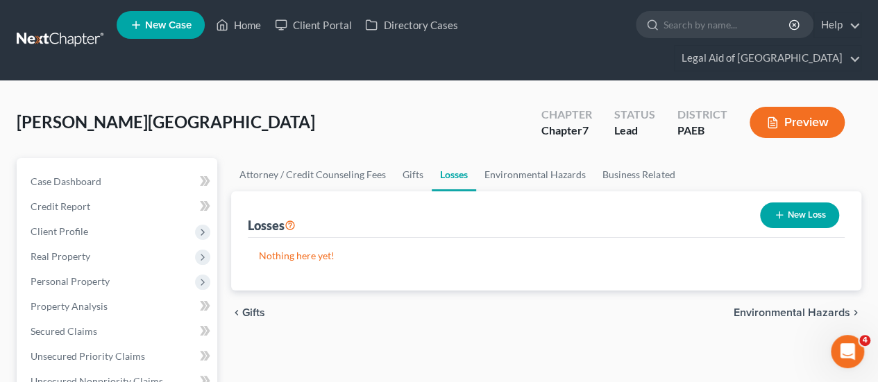
click at [798, 203] on button "New Loss" at bounding box center [799, 216] width 79 height 26
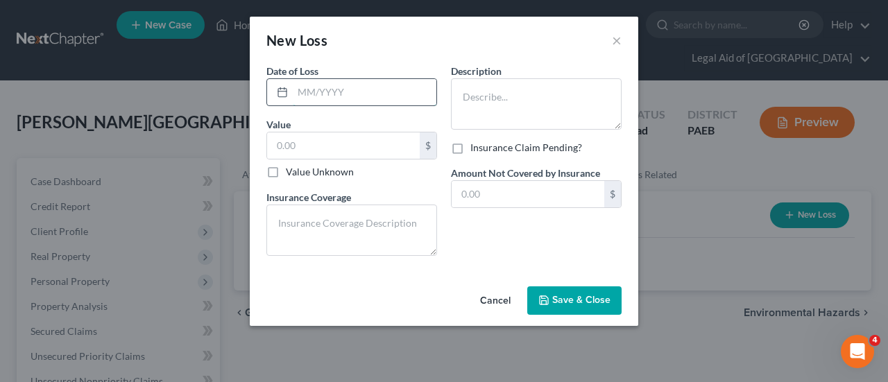
click at [342, 92] on input "text" at bounding box center [365, 92] width 144 height 26
click at [305, 88] on input "112023" at bounding box center [365, 92] width 144 height 26
click at [310, 92] on input "112023" at bounding box center [365, 92] width 144 height 26
type input "11/2023"
click at [307, 147] on input "text" at bounding box center [343, 146] width 153 height 26
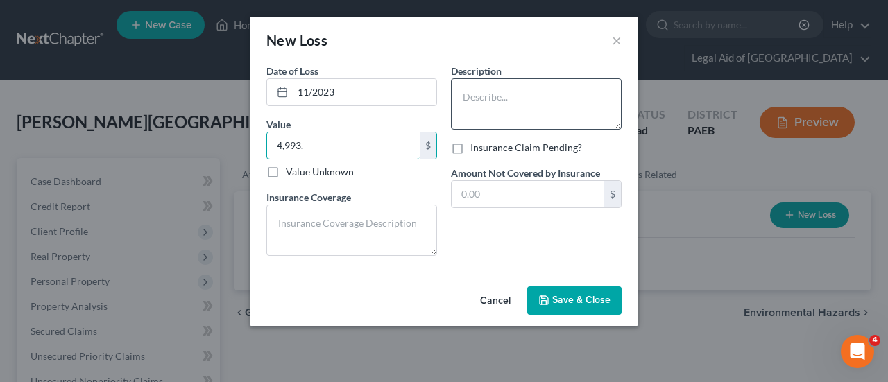
type input "4,993."
click at [476, 94] on textarea at bounding box center [536, 103] width 171 height 51
type textarea "Freedom Debt Relief"
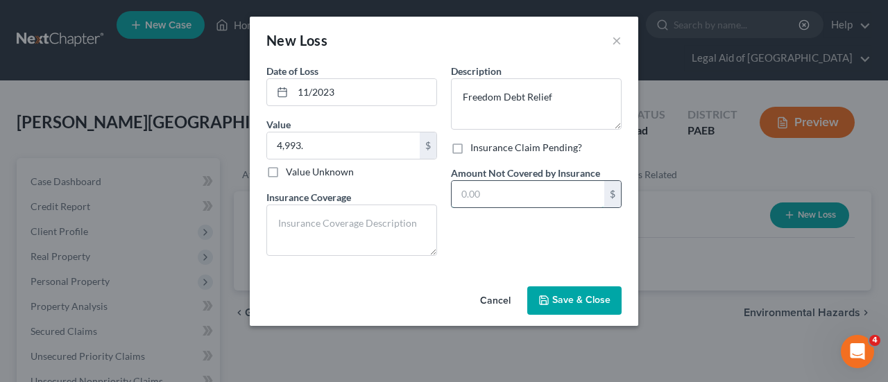
click at [491, 196] on input "text" at bounding box center [528, 194] width 153 height 26
type input "4,993."
click at [582, 298] on span "Save & Close" at bounding box center [582, 301] width 58 height 12
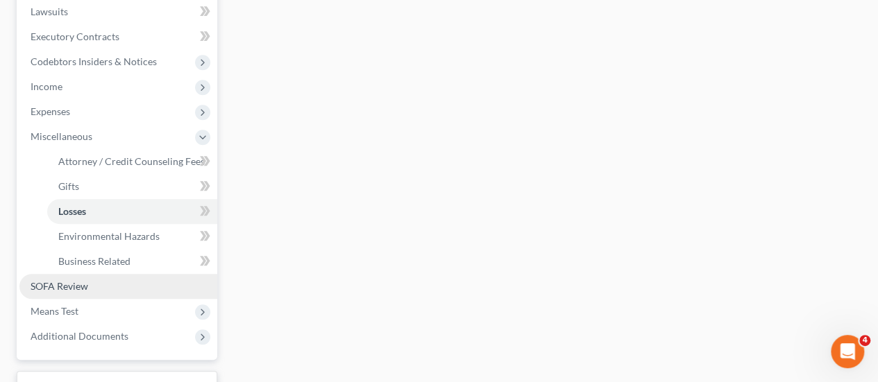
scroll to position [416, 0]
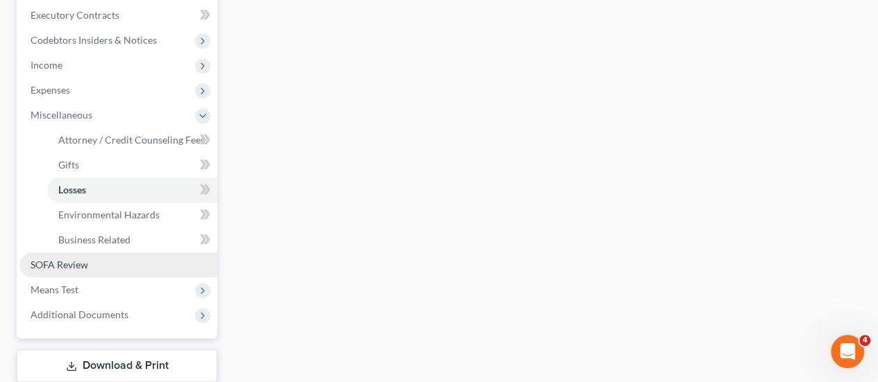
click at [87, 259] on span "SOFA Review" at bounding box center [60, 265] width 58 height 12
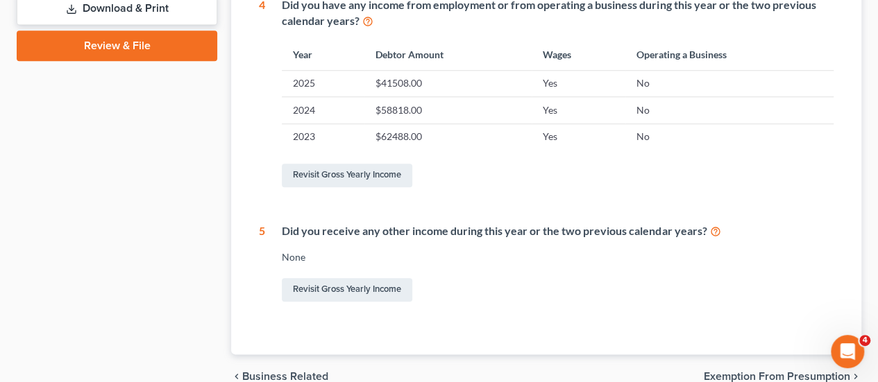
scroll to position [691, 0]
